Goal: Transaction & Acquisition: Purchase product/service

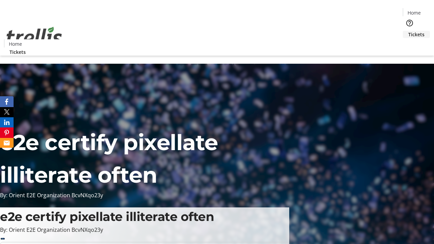
click at [408, 31] on span "Tickets" at bounding box center [416, 34] width 16 height 7
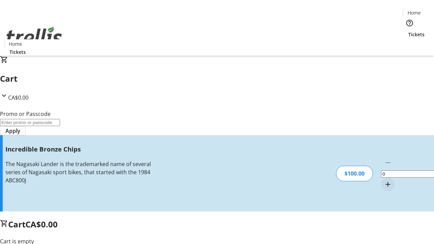
click at [384, 180] on mat-icon "Increment by one" at bounding box center [388, 184] width 8 height 8
type input "1"
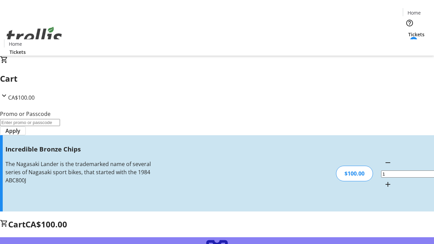
type input "FREE"
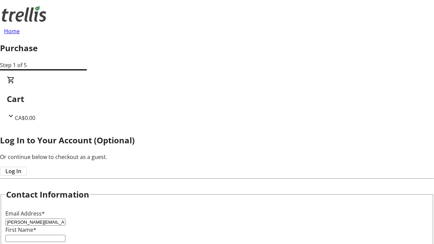
type input "[PERSON_NAME][EMAIL_ADDRESS][DOMAIN_NAME]"
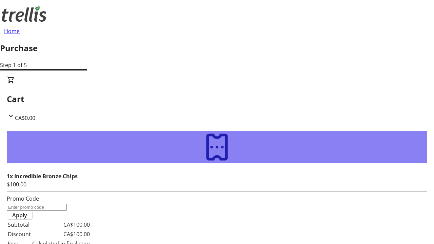
type input "[PERSON_NAME]"
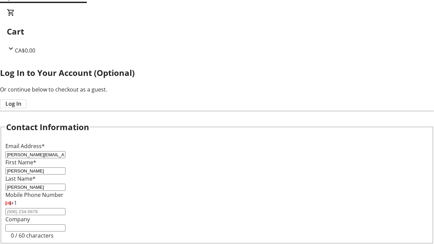
scroll to position [6, 0]
